Goal: Information Seeking & Learning: Learn about a topic

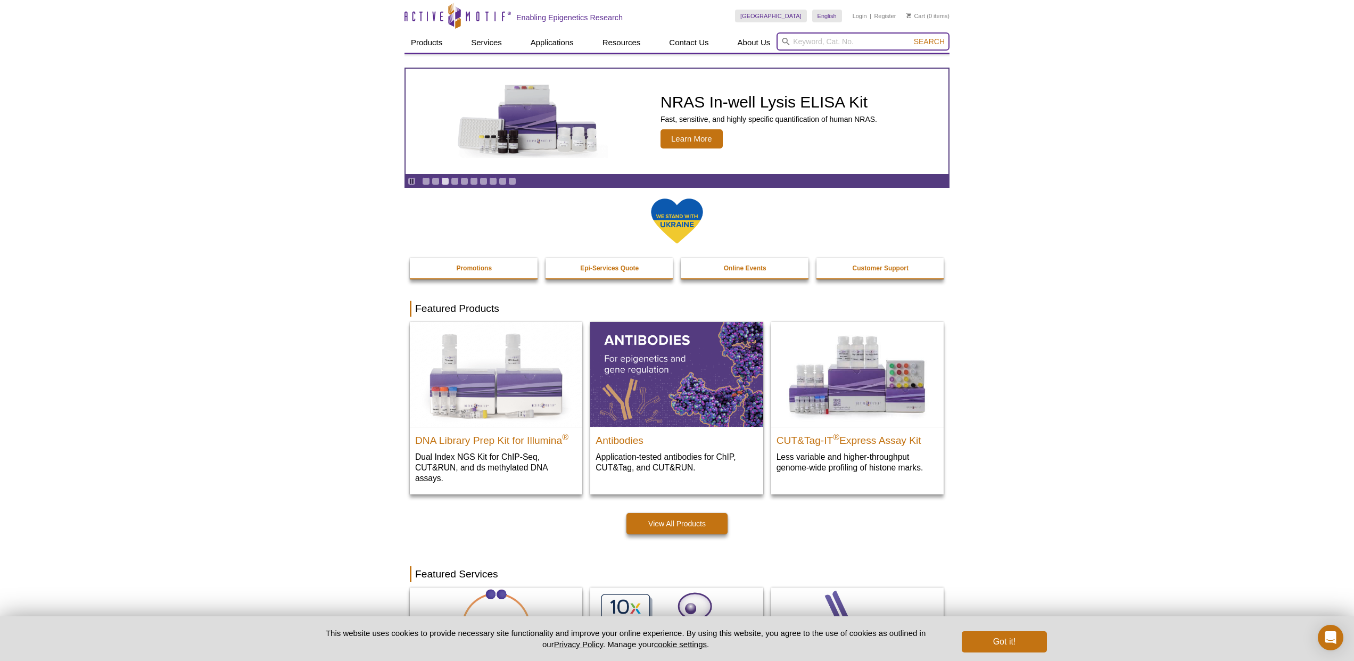
click at [839, 40] on input "search" at bounding box center [862, 41] width 173 height 18
type input "ChIP it"
click at [930, 42] on button "Search" at bounding box center [928, 42] width 37 height 10
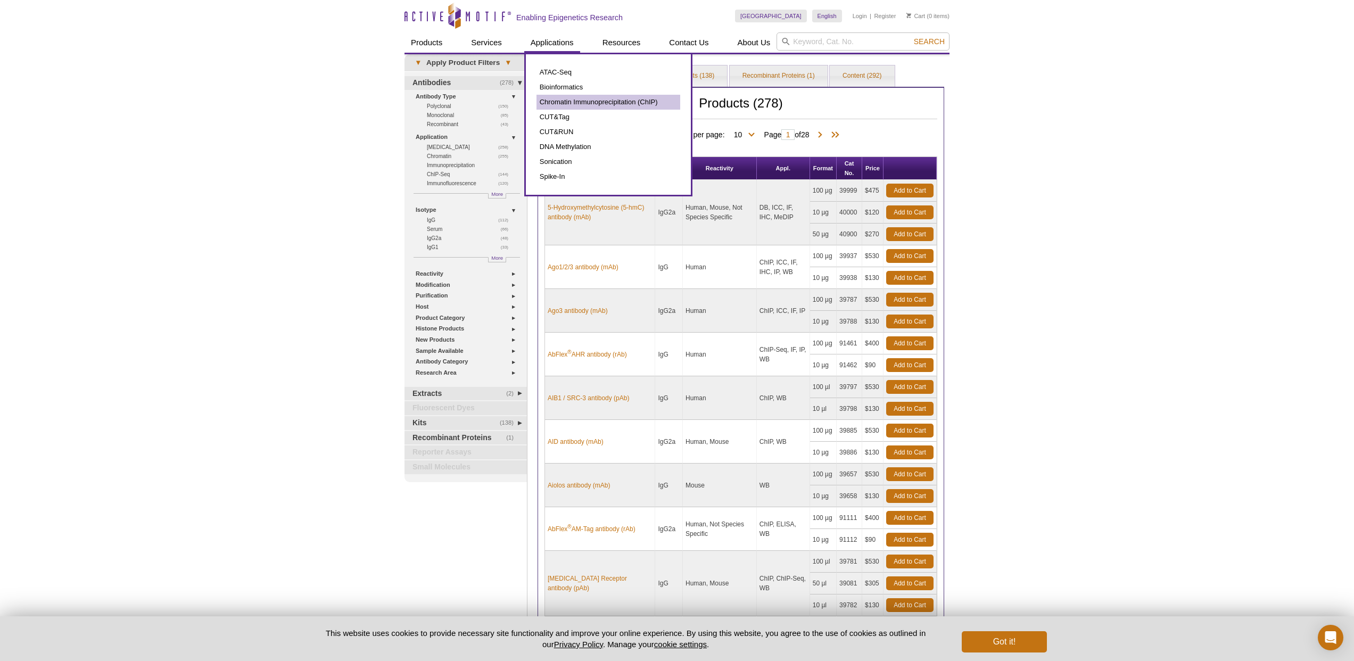
click at [589, 102] on link "Chromatin Immunoprecipitation (ChIP)" at bounding box center [608, 102] width 144 height 15
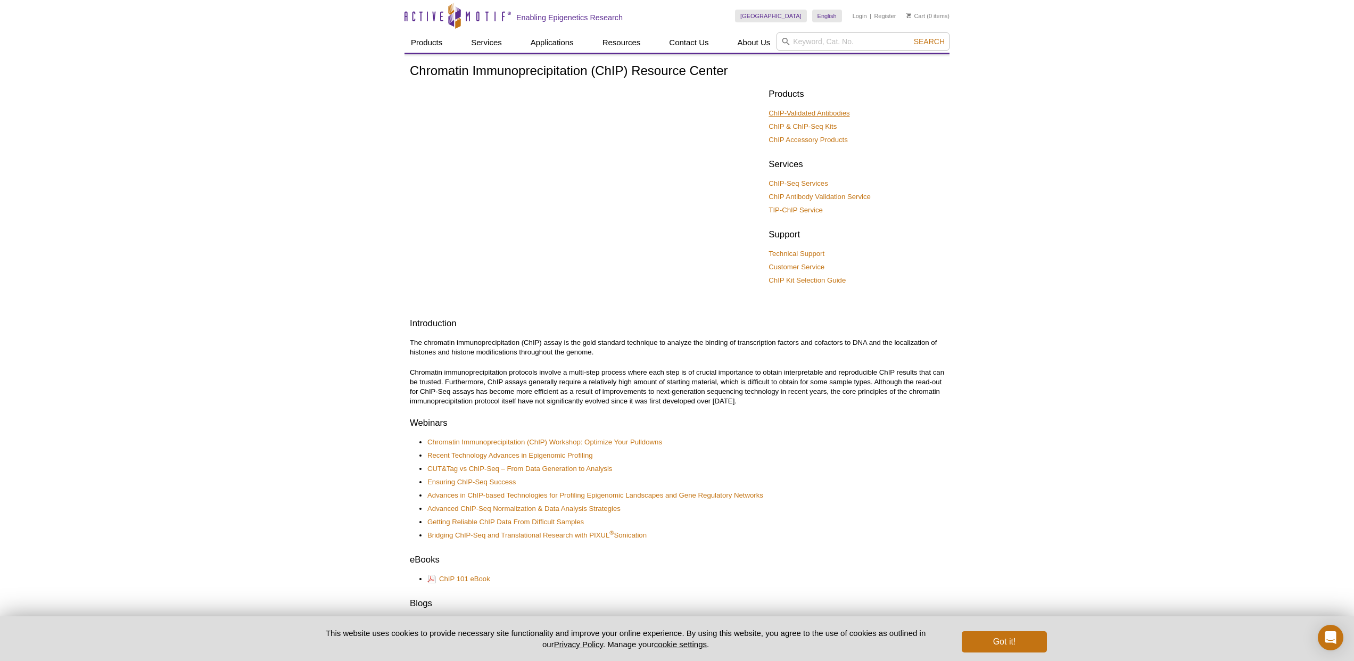
click at [807, 113] on link "ChIP-Validated Antibodies" at bounding box center [808, 114] width 81 height 10
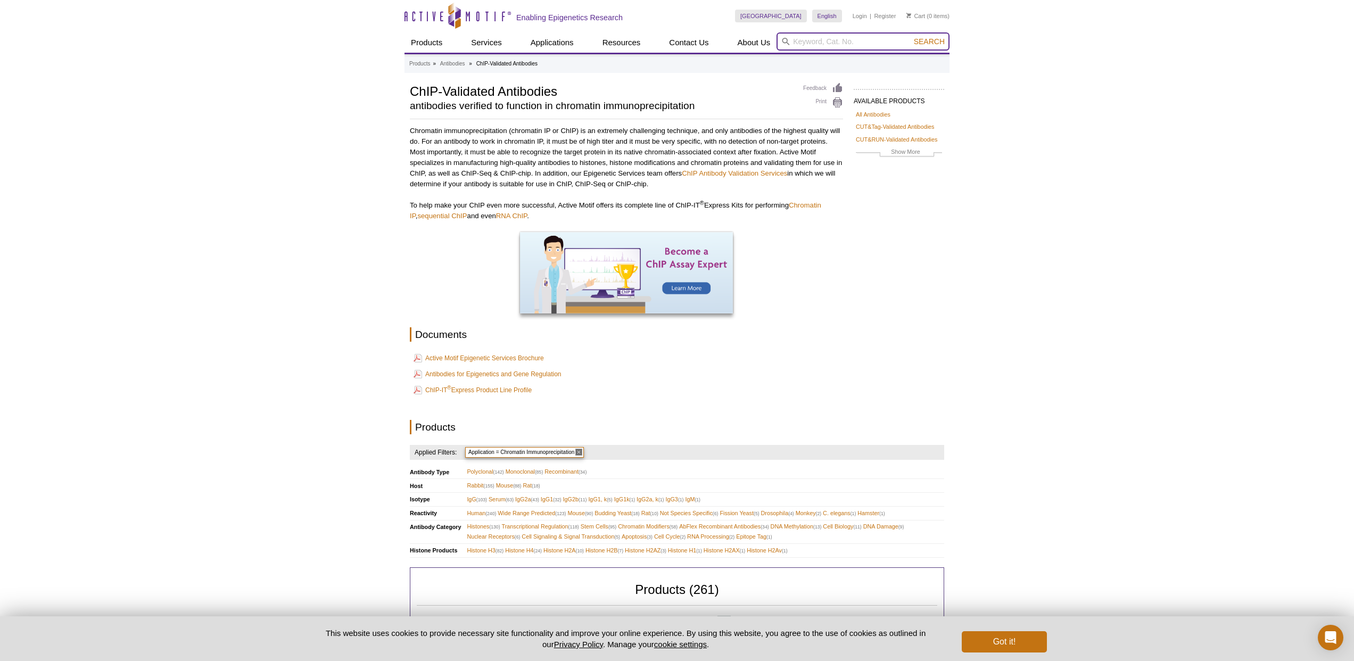
click at [823, 42] on input "search" at bounding box center [862, 41] width 173 height 18
type input "anti mouse HDAC8"
click at [930, 42] on button "Search" at bounding box center [928, 42] width 37 height 10
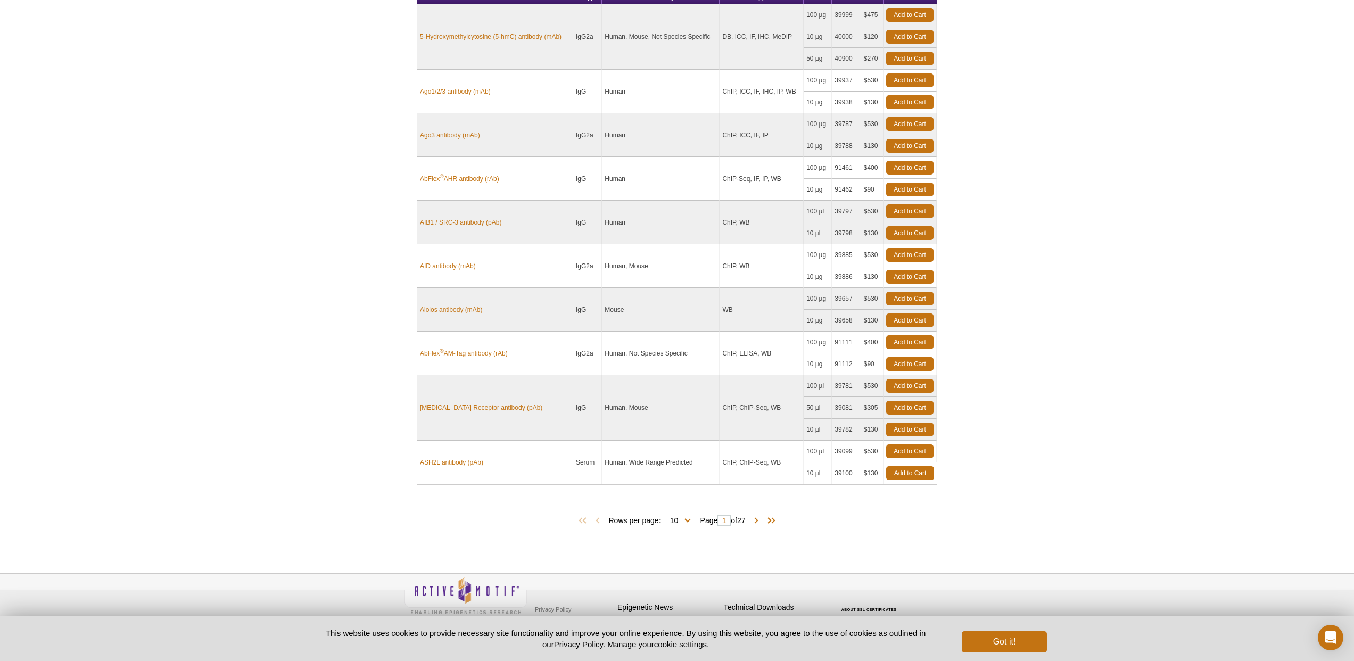
scroll to position [652, 0]
click at [761, 516] on span at bounding box center [756, 521] width 11 height 11
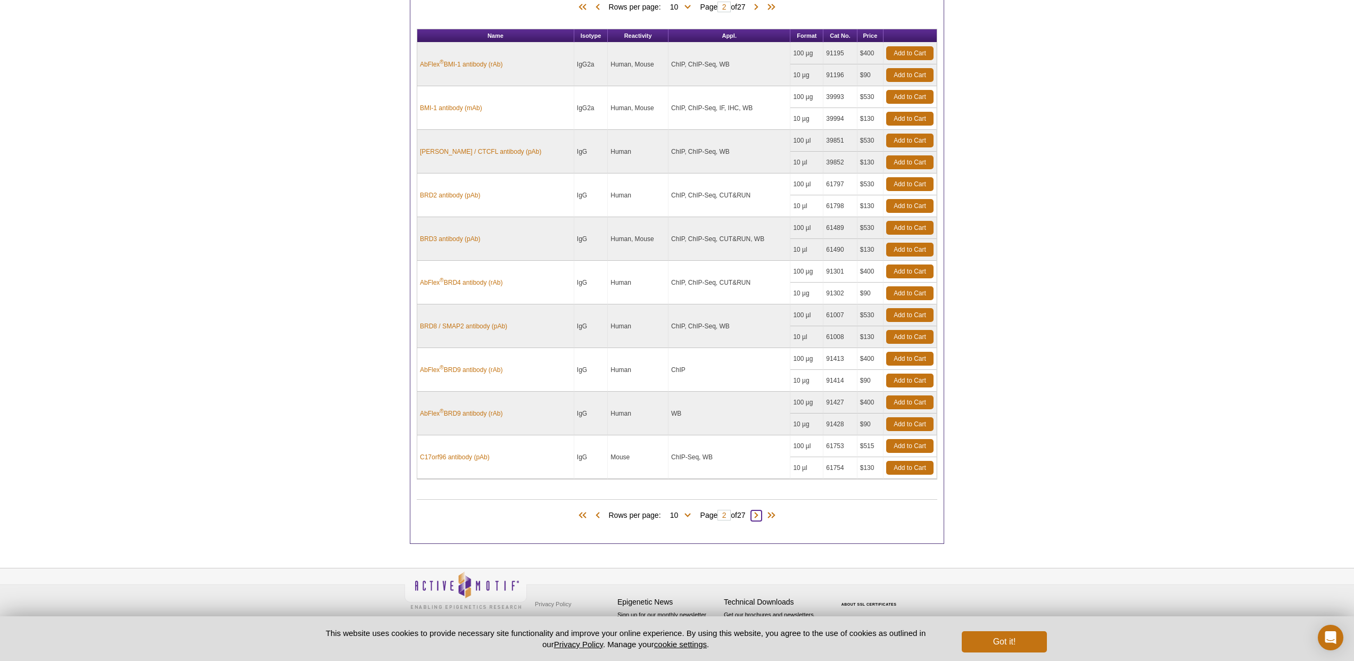
type input "2"
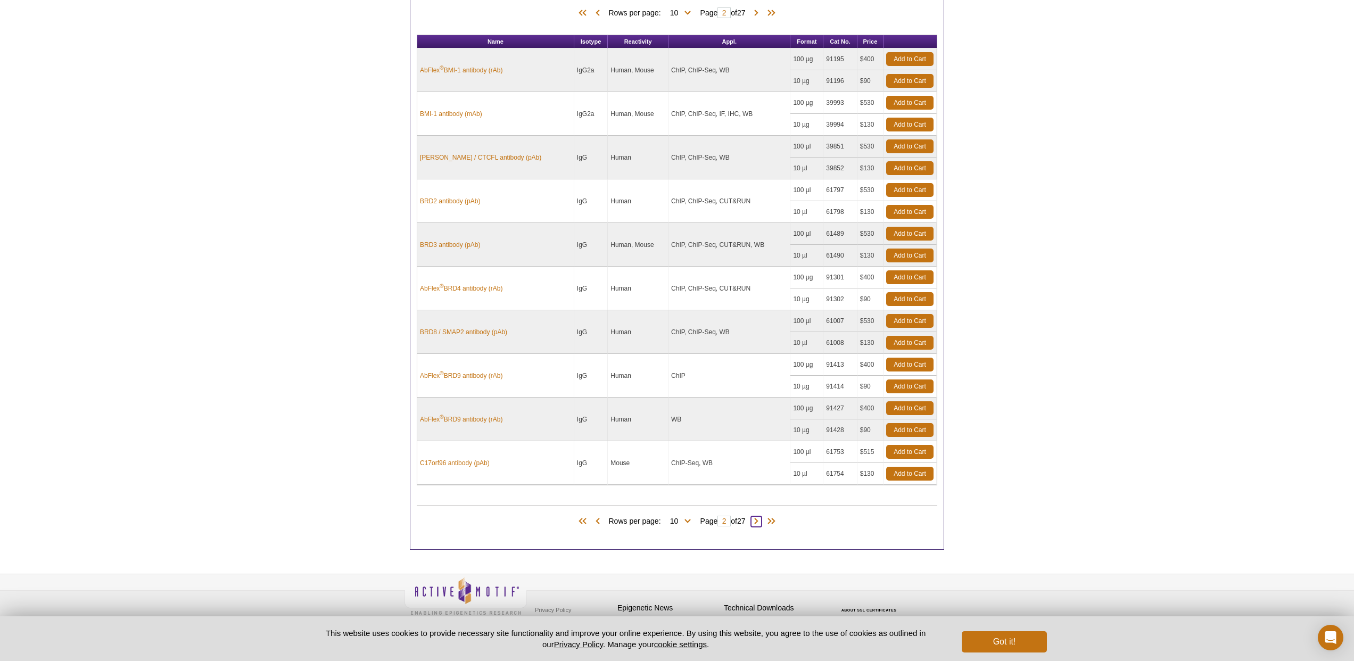
click at [760, 518] on span at bounding box center [756, 521] width 11 height 11
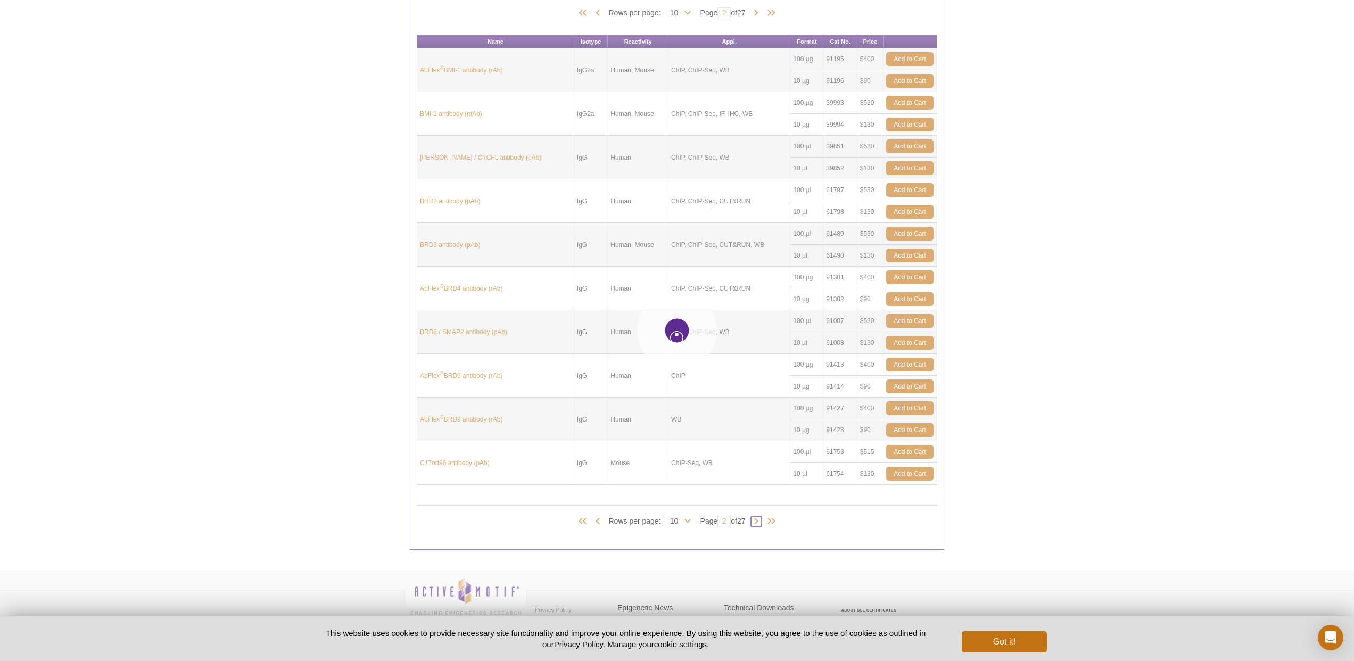
type input "3"
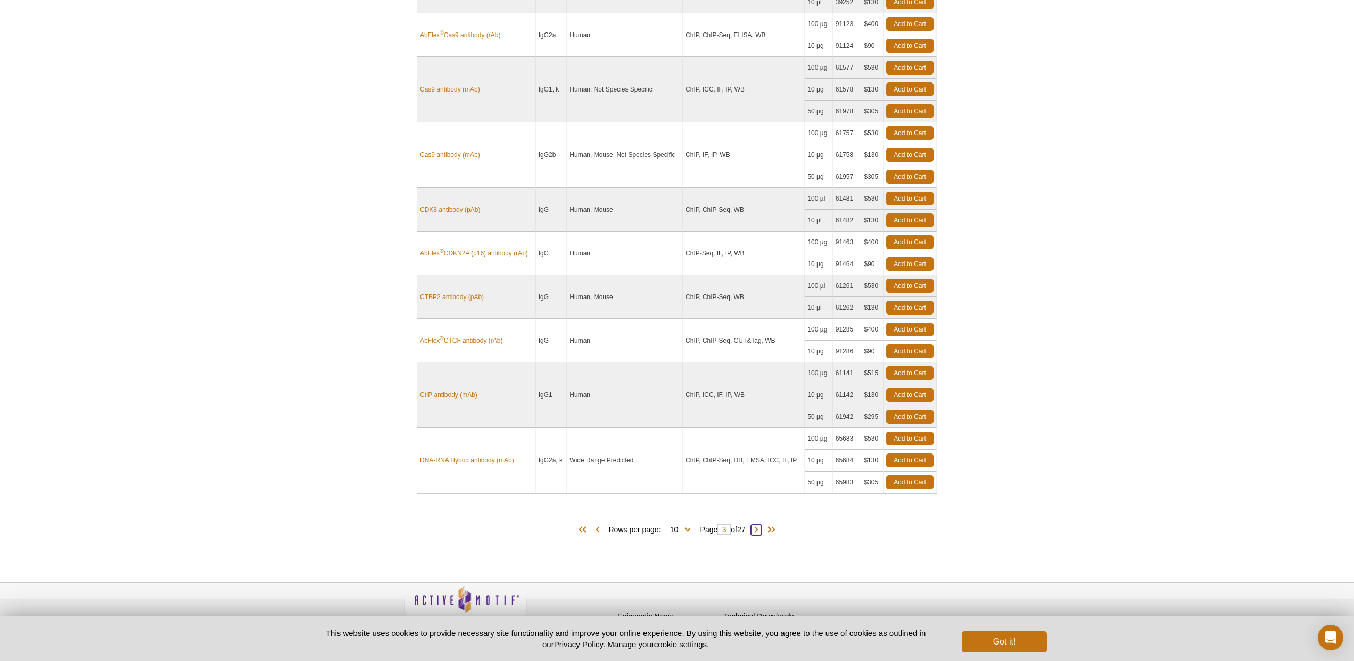
scroll to position [690, 0]
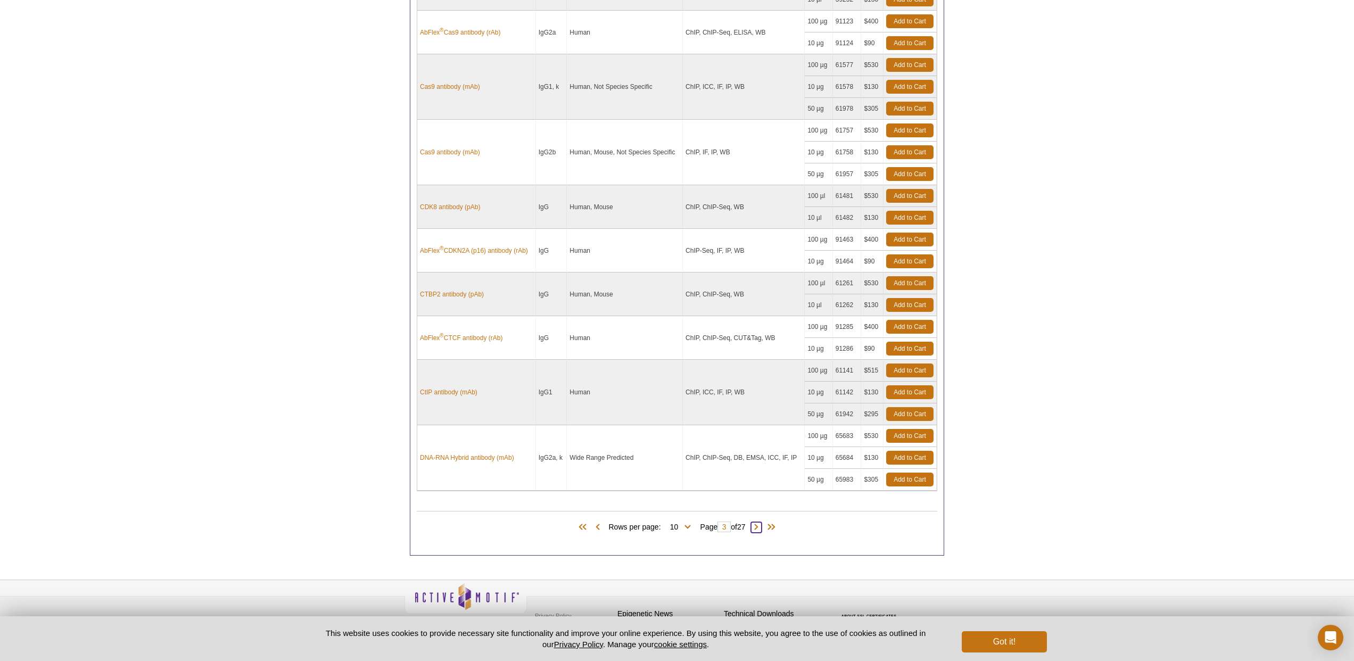
click at [758, 522] on span at bounding box center [756, 527] width 11 height 11
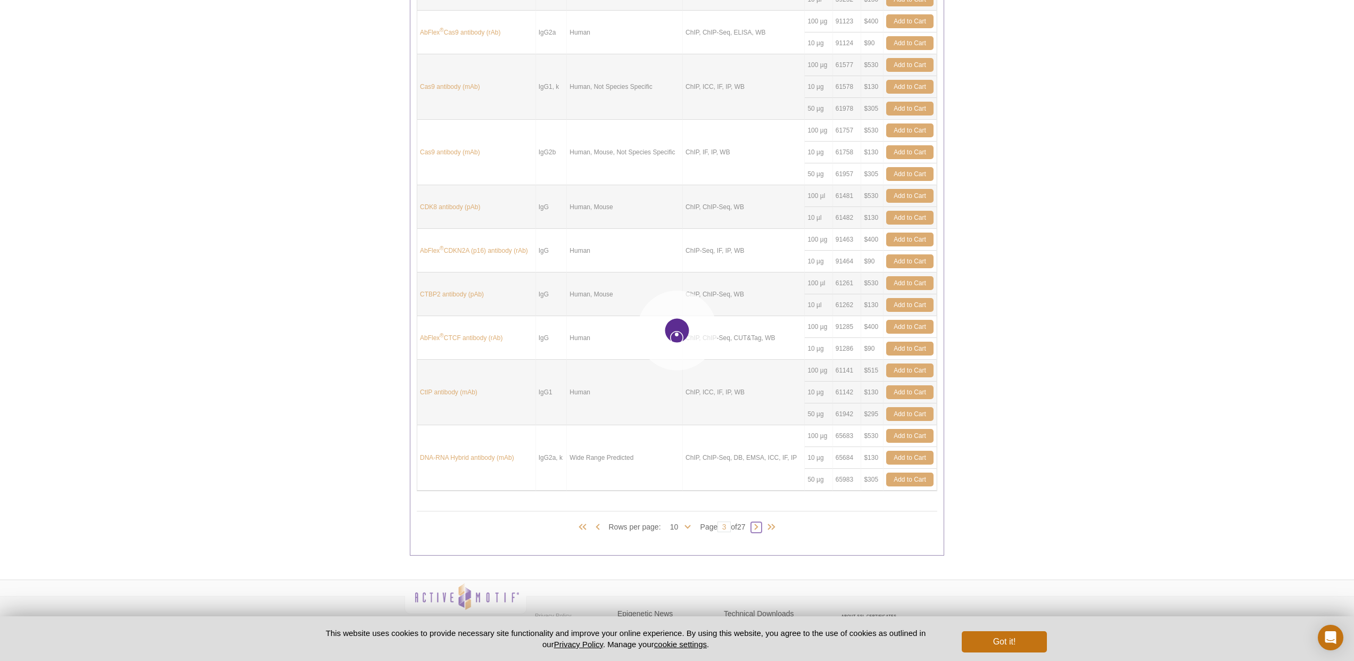
type input "4"
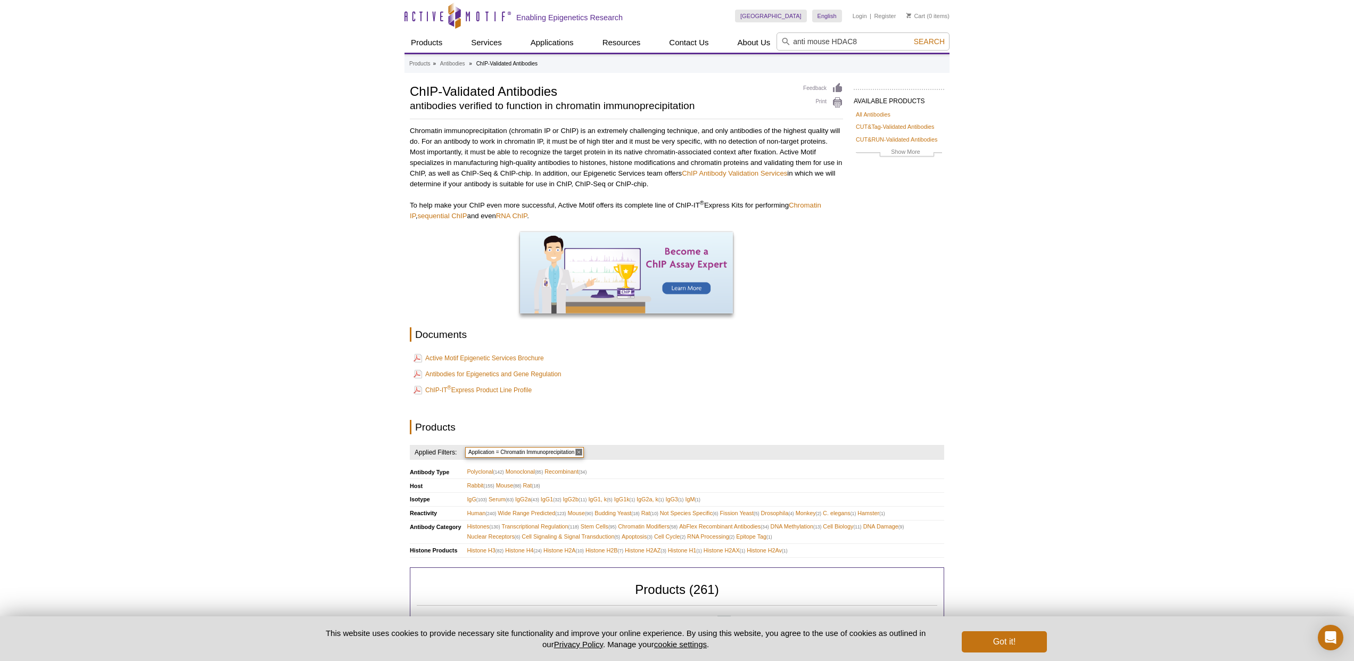
scroll to position [0, 0]
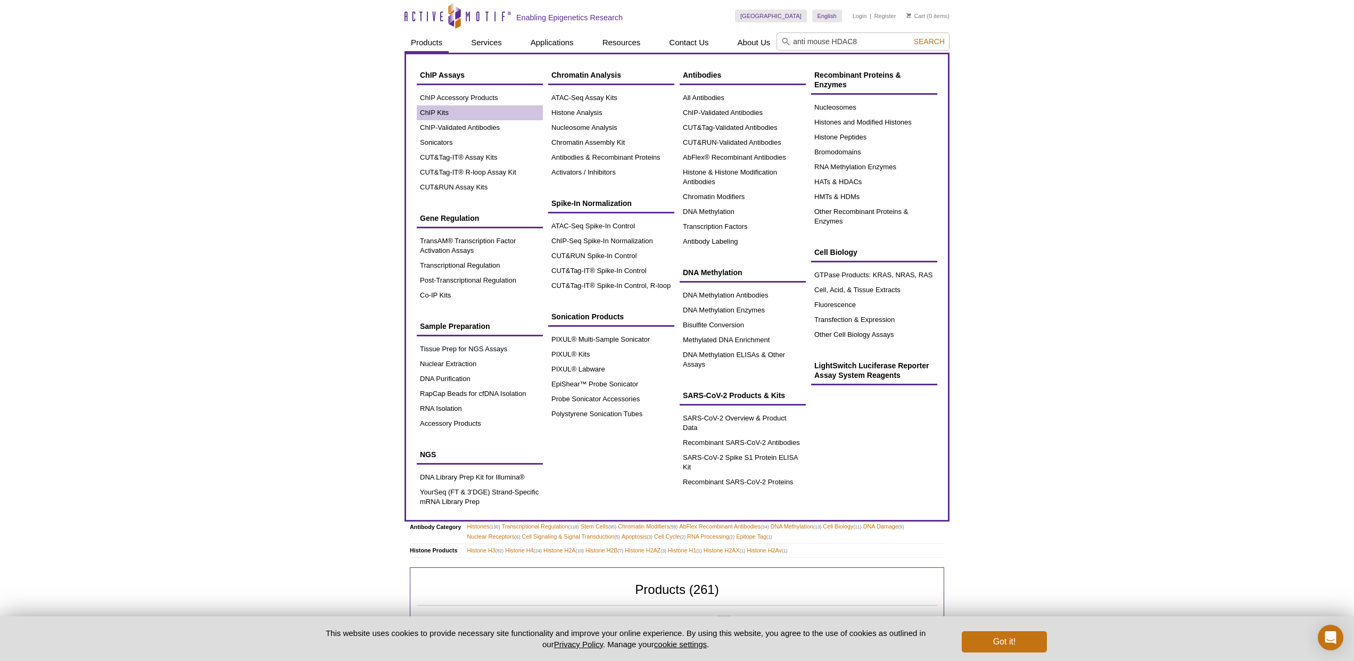
click at [442, 113] on link "ChIP Kits" at bounding box center [480, 112] width 126 height 15
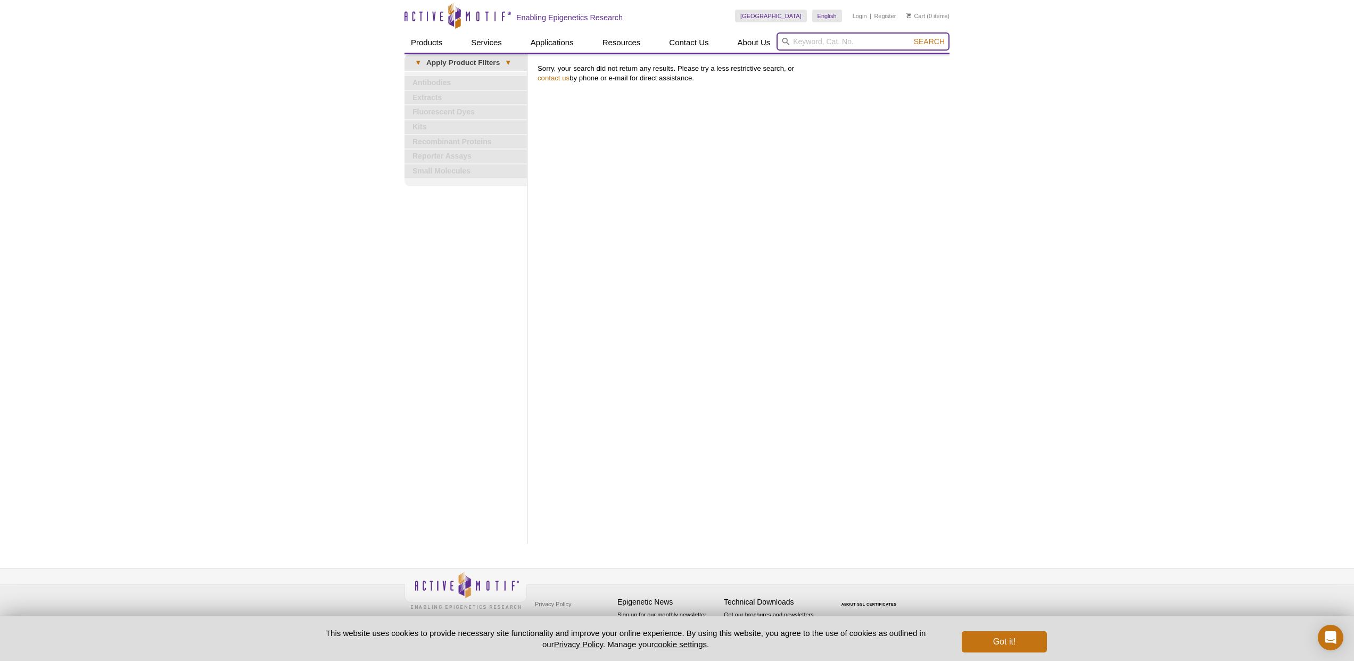
click at [843, 39] on input "search" at bounding box center [862, 41] width 173 height 18
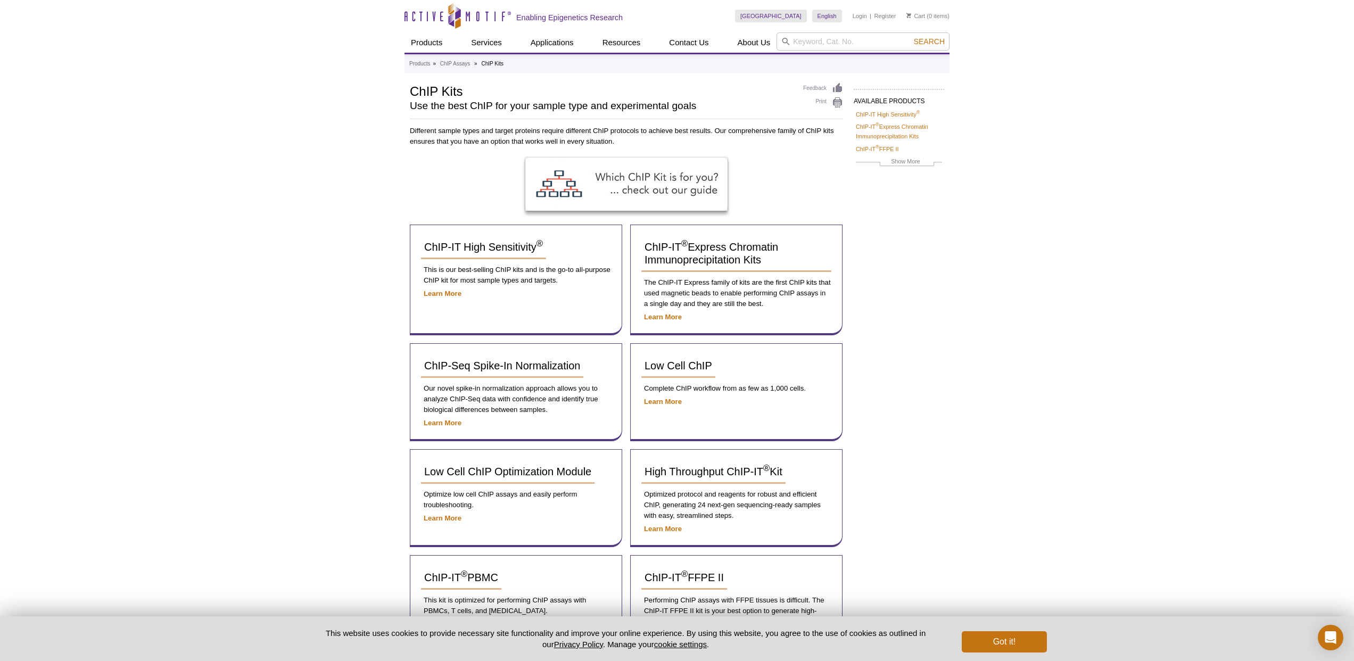
click at [927, 321] on div "AVAILABLE PRODUCTS ChIP-IT High Sensitivity ® ChIP-IT ® Express Chromatin Immun…" at bounding box center [676, 420] width 545 height 676
click at [526, 365] on span "ChIP-Seq Spike-In Normalization" at bounding box center [502, 366] width 156 height 12
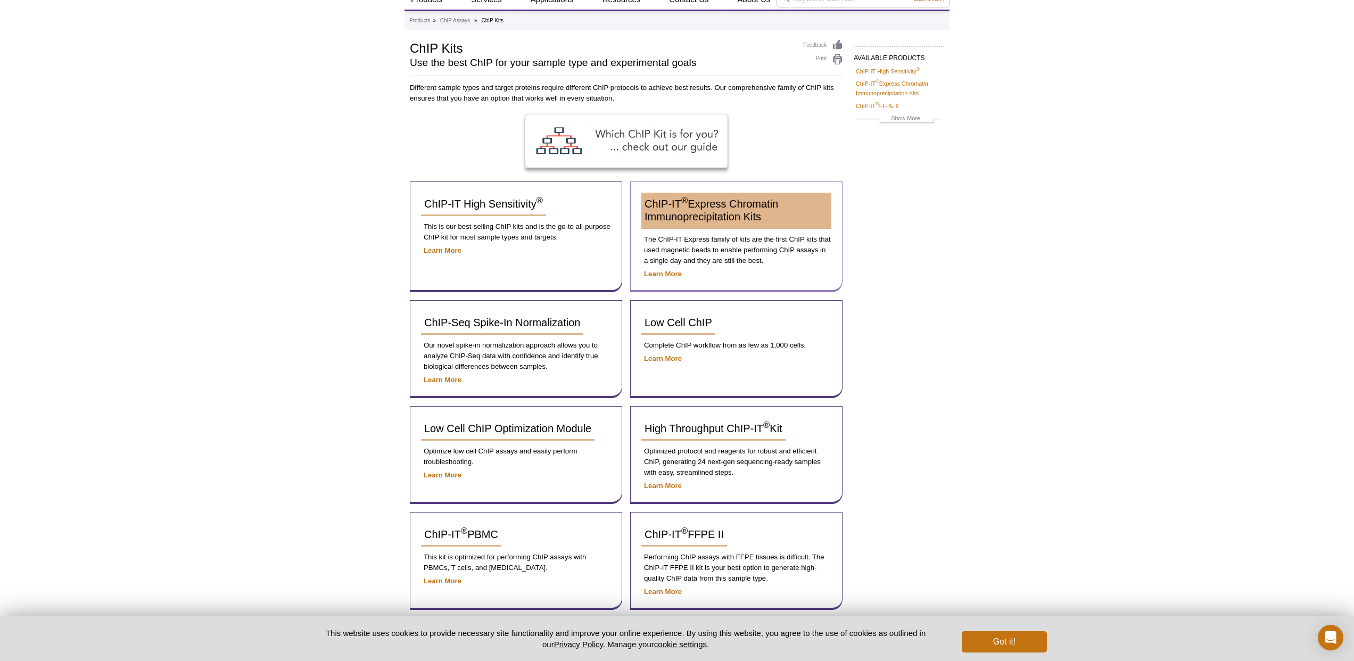
scroll to position [51, 0]
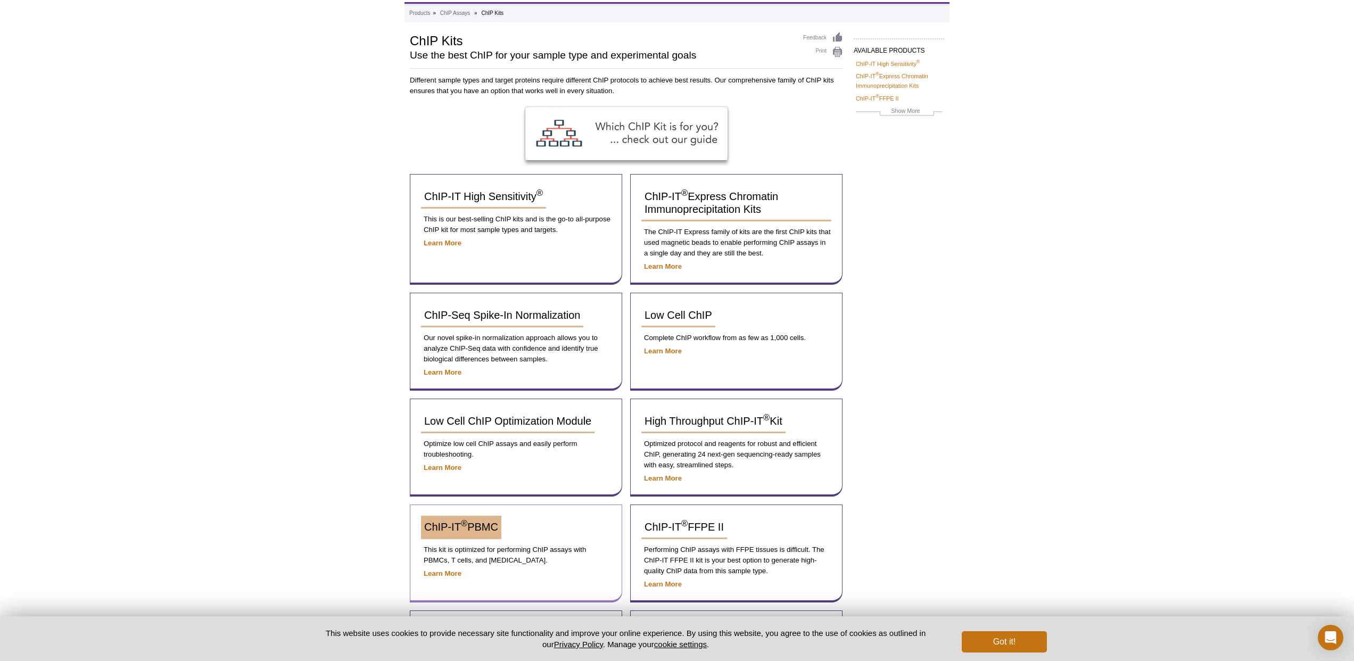
click at [459, 523] on span "ChIP-IT ® PBMC" at bounding box center [461, 527] width 74 height 12
click at [442, 572] on strong "Learn More" at bounding box center [443, 573] width 38 height 8
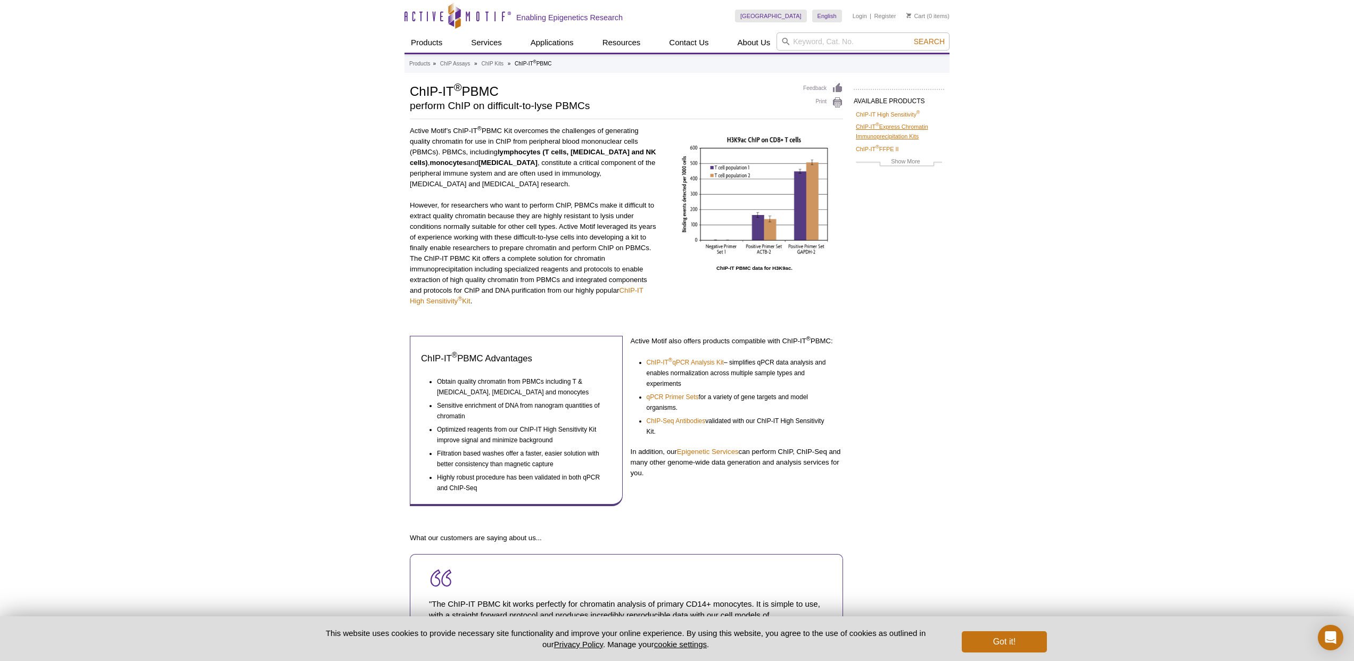
click at [893, 127] on link "ChIP-IT ® Express Chromatin Immunoprecipitation Kits" at bounding box center [899, 131] width 86 height 19
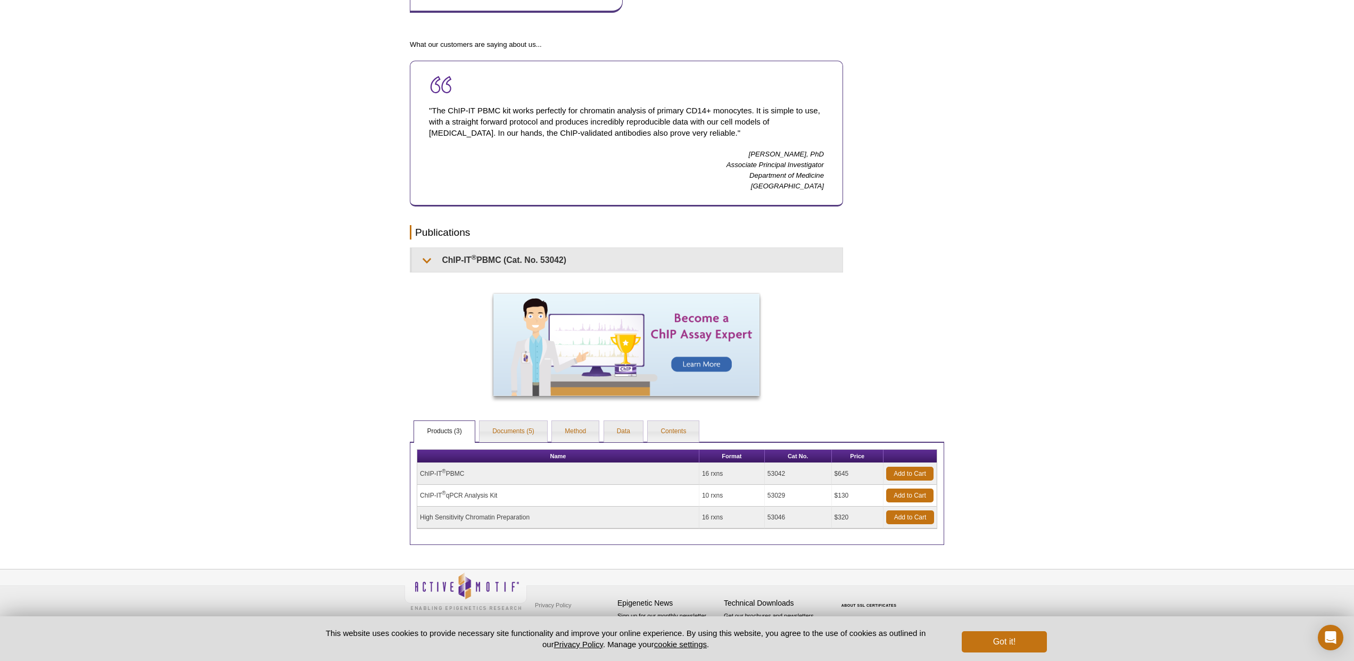
scroll to position [489, 0]
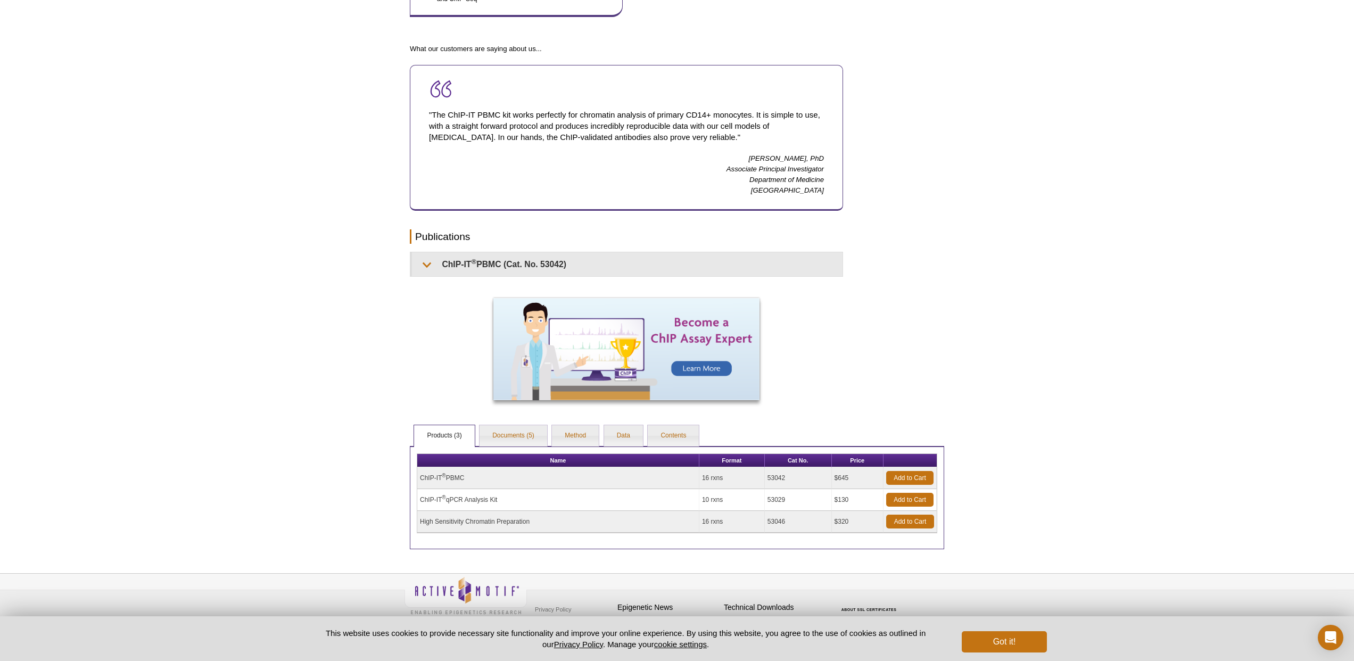
click at [657, 499] on td "ChIP-IT ® qPCR Analysis Kit" at bounding box center [558, 500] width 282 height 22
click at [500, 498] on td "ChIP-IT ® qPCR Analysis Kit" at bounding box center [558, 500] width 282 height 22
click at [491, 498] on td "ChIP-IT ® qPCR Analysis Kit" at bounding box center [558, 500] width 282 height 22
click at [511, 498] on td "ChIP-IT ® qPCR Analysis Kit" at bounding box center [558, 500] width 282 height 22
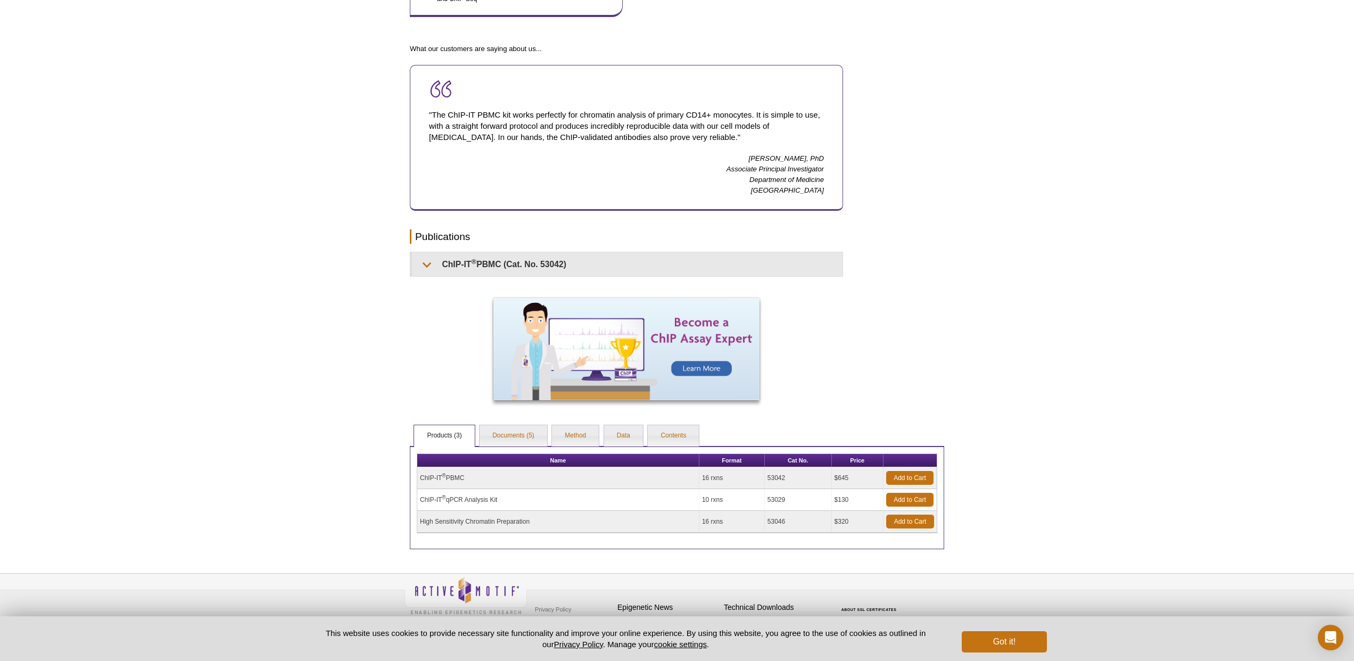
click at [510, 498] on td "ChIP-IT ® qPCR Analysis Kit" at bounding box center [558, 500] width 282 height 22
drag, startPoint x: 509, startPoint y: 498, endPoint x: 444, endPoint y: 500, distance: 65.5
click at [419, 500] on td "ChIP-IT ® qPCR Analysis Kit" at bounding box center [558, 500] width 282 height 22
copy td "ChIP-IT ® qPCR Analysis Kit"
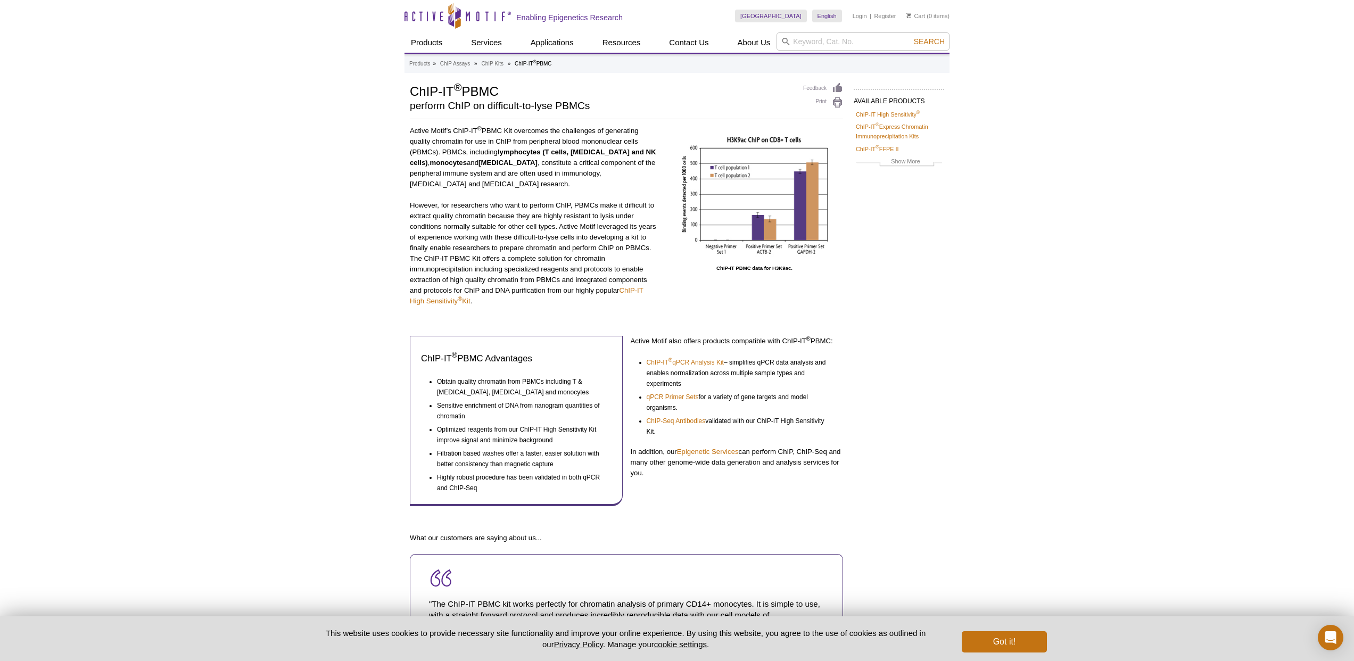
scroll to position [0, 0]
click at [825, 43] on input "search" at bounding box center [862, 41] width 173 height 18
paste input "ChIP-IT® qPCR Analysis Kit"
type input "ChIP-IT® qPCR Analysis Kit"
click at [930, 42] on button "Search" at bounding box center [928, 42] width 37 height 10
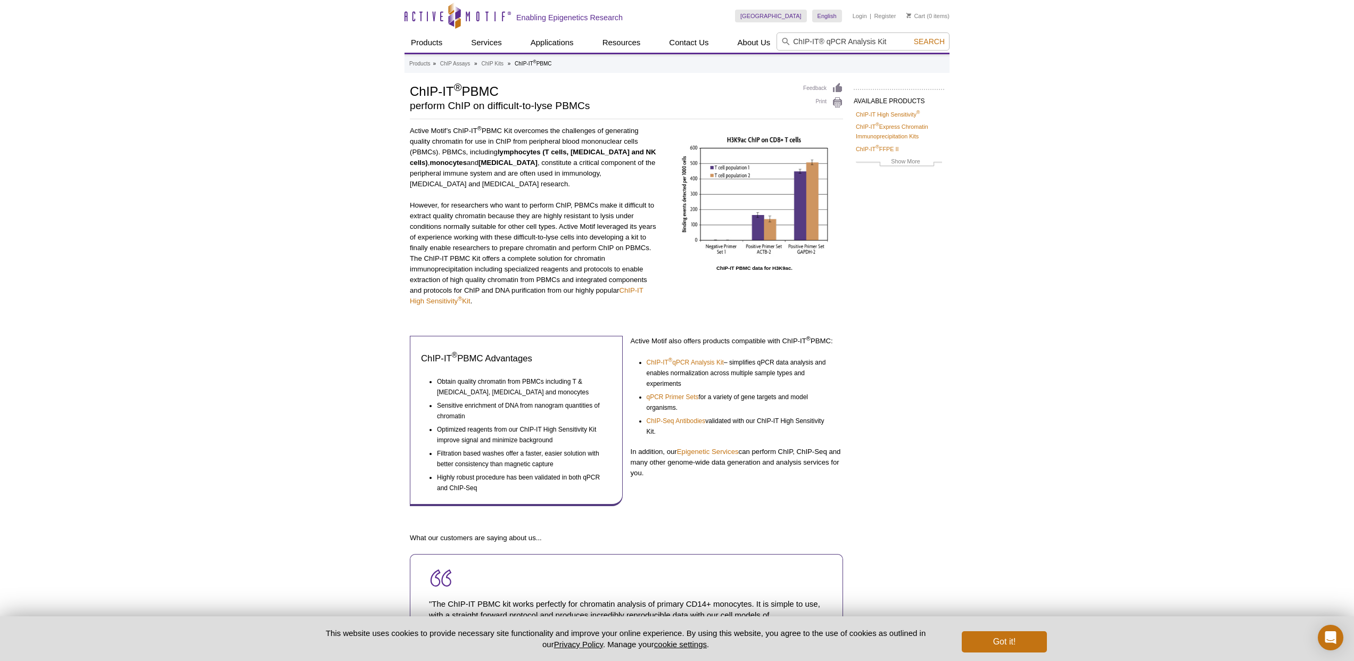
click at [927, 40] on span "Search" at bounding box center [929, 41] width 31 height 9
click at [871, 112] on link "ChIP-IT High Sensitivity ®" at bounding box center [888, 115] width 64 height 10
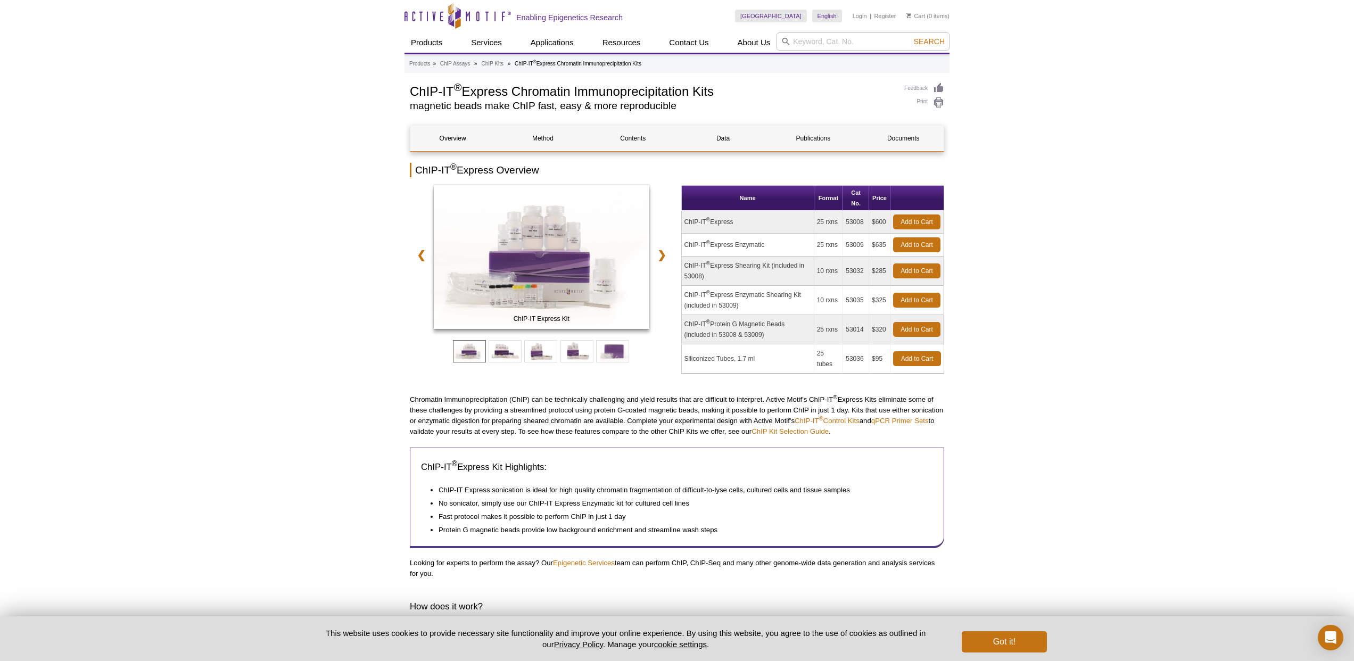
scroll to position [2, 0]
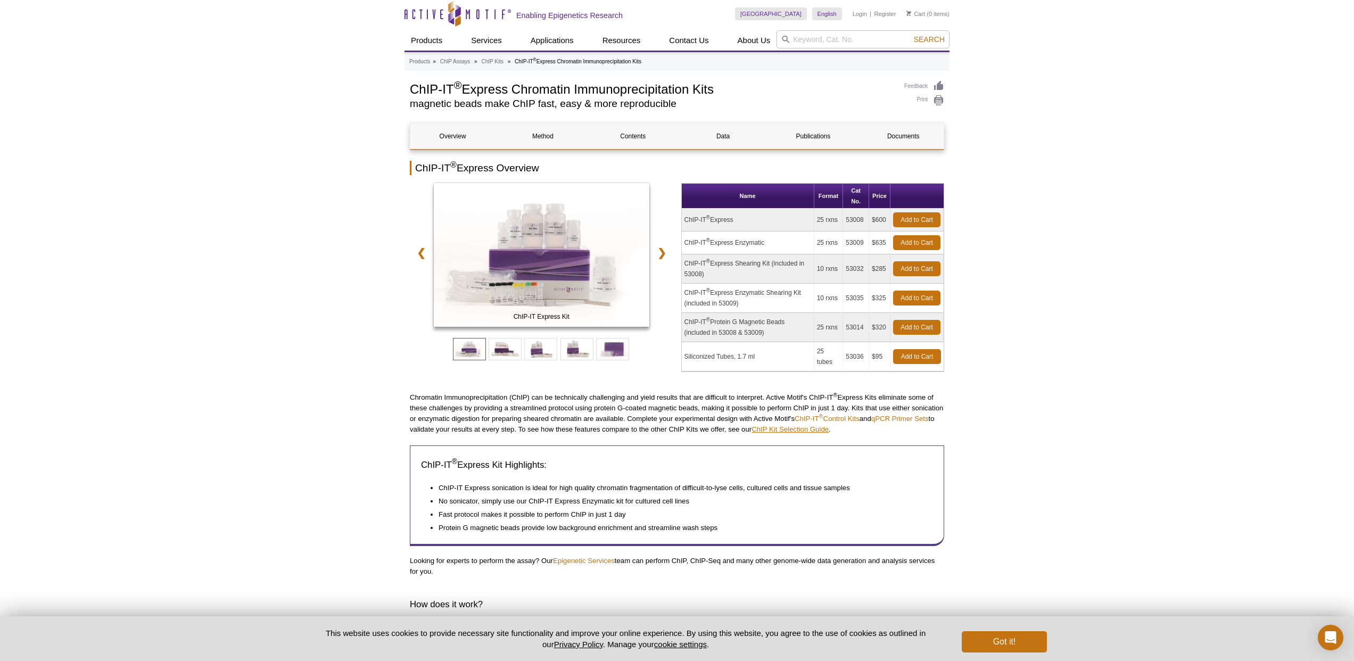
click at [821, 433] on link "ChIP Kit Selection Guide" at bounding box center [789, 429] width 77 height 8
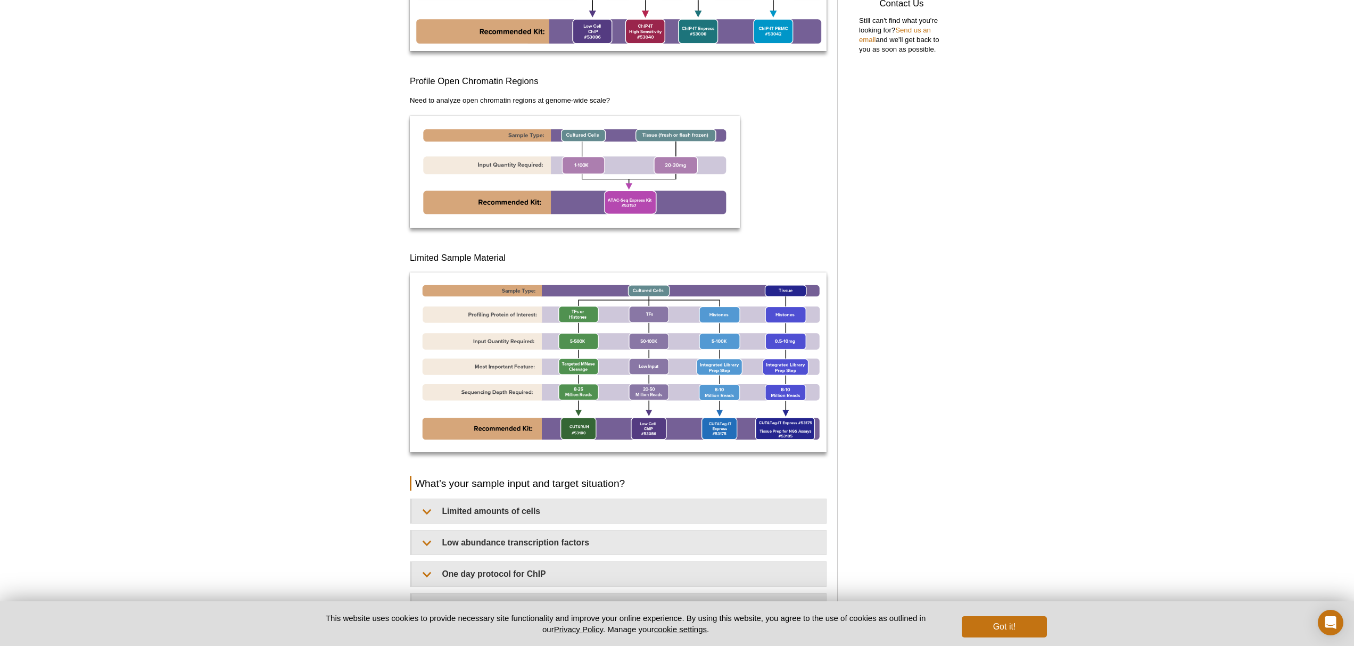
scroll to position [360, 0]
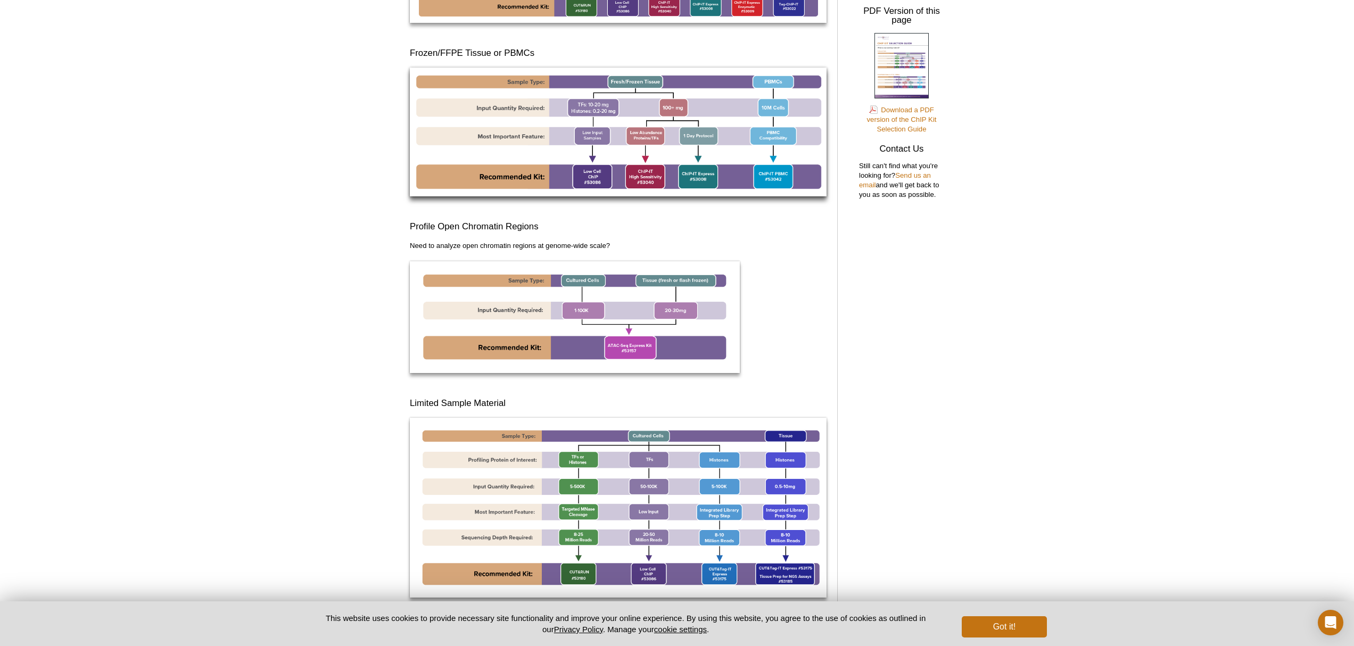
click at [771, 177] on img at bounding box center [618, 132] width 417 height 129
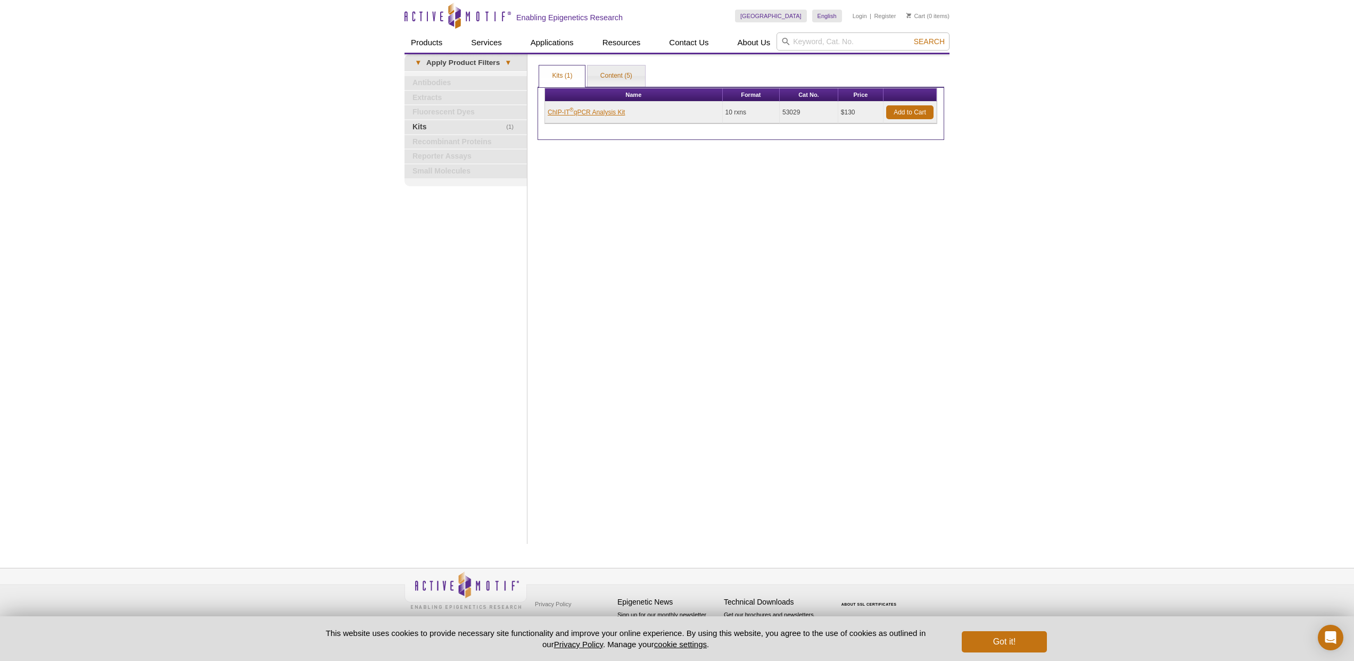
click at [593, 112] on link "ChIP-IT ® qPCR Analysis Kit" at bounding box center [586, 112] width 77 height 10
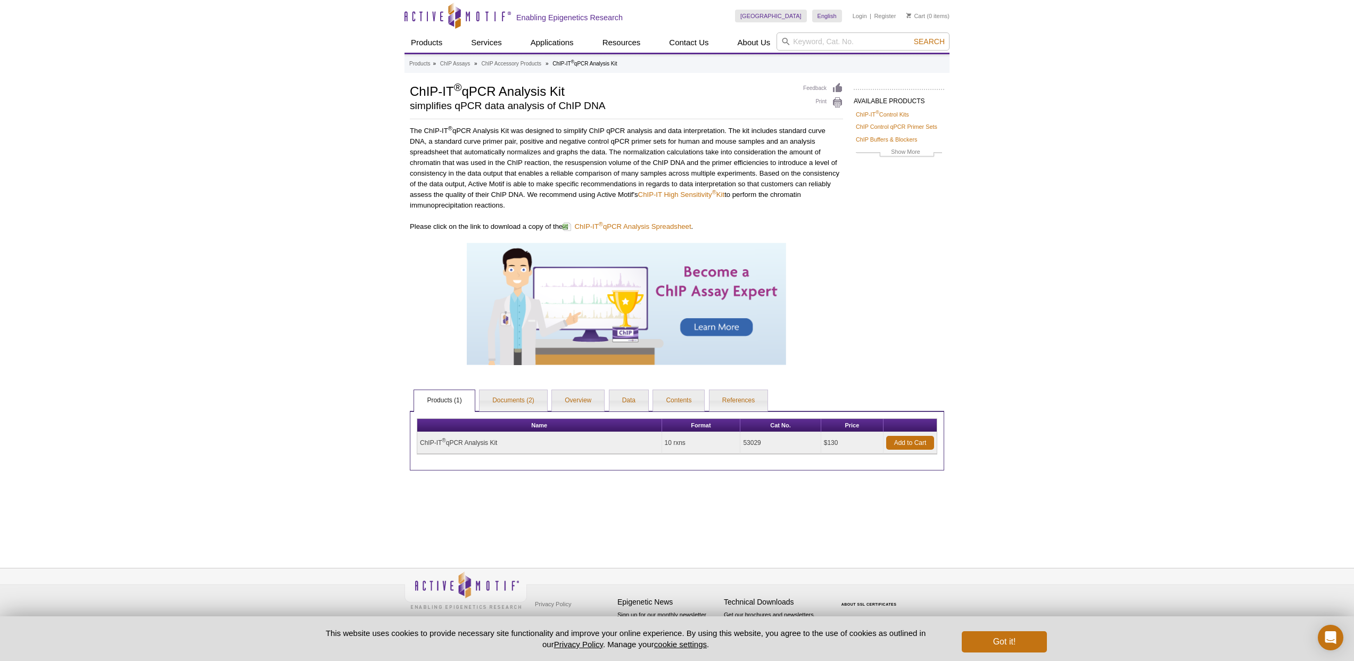
click at [988, 286] on div "Active Motif Logo Enabling Epigenetics Research 0 Search Skip to content Active…" at bounding box center [677, 330] width 1354 height 661
click at [997, 284] on div "Active Motif Logo Enabling Epigenetics Research 0 Search Skip to content Active…" at bounding box center [677, 330] width 1354 height 661
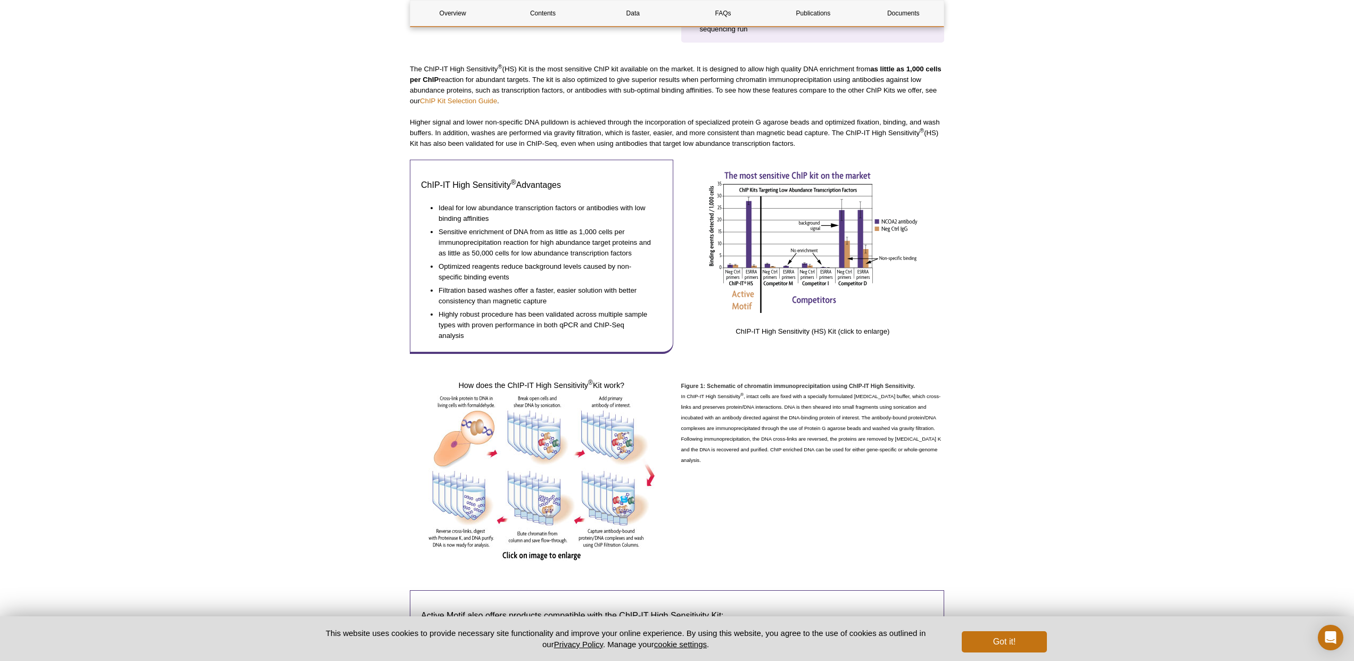
scroll to position [445, 0]
click at [485, 430] on img at bounding box center [541, 475] width 226 height 165
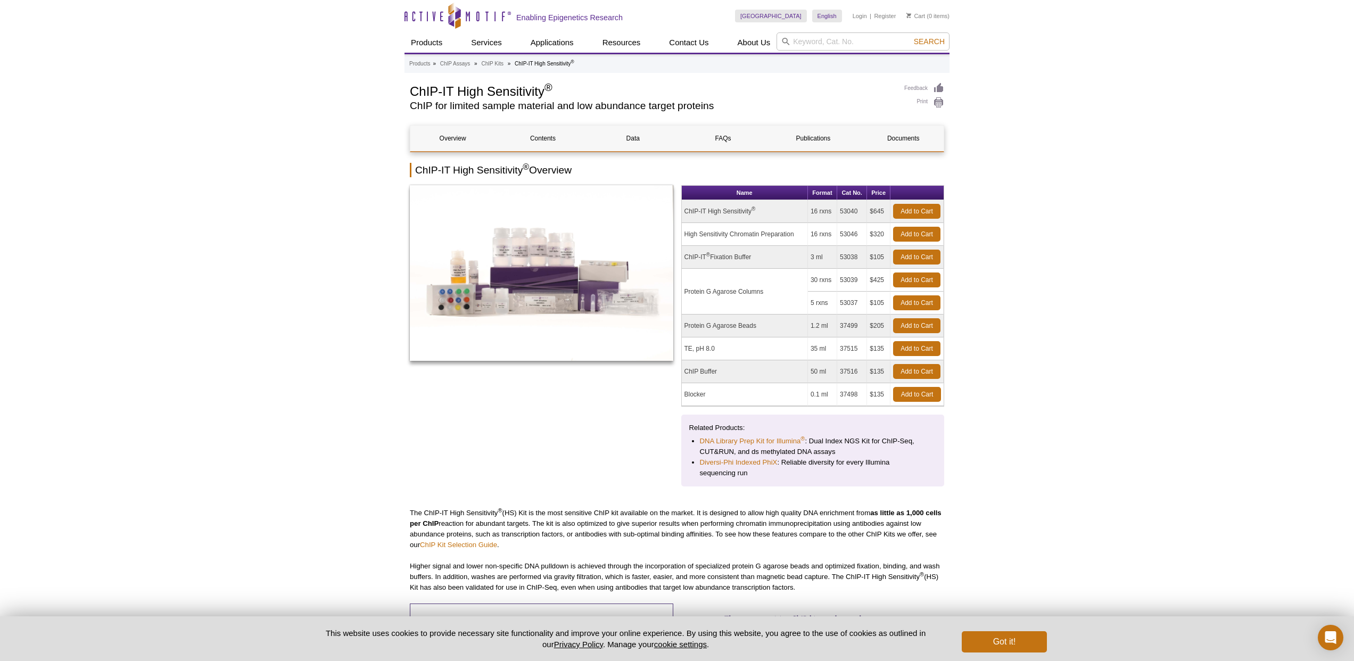
scroll to position [0, 0]
click at [759, 210] on td "ChIP-IT High Sensitivity ®" at bounding box center [745, 211] width 126 height 23
drag, startPoint x: 840, startPoint y: 211, endPoint x: 866, endPoint y: 217, distance: 26.3
click at [862, 213] on td "53040" at bounding box center [852, 211] width 30 height 23
copy td "53040"
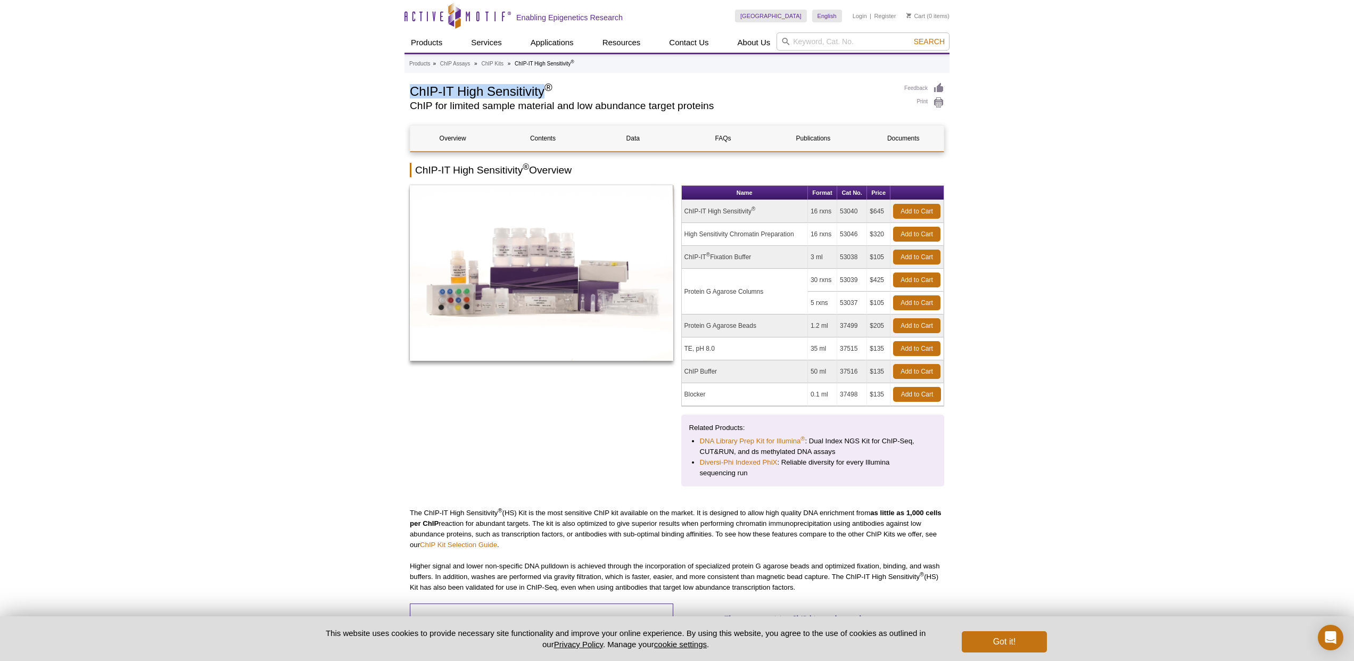
drag, startPoint x: 411, startPoint y: 92, endPoint x: 544, endPoint y: 92, distance: 133.0
click at [544, 92] on h1 "ChIP-IT High Sensitivity ®" at bounding box center [652, 90] width 484 height 16
copy h1 "ChIP-IT High Sensitivity"
